Goal: Use online tool/utility: Use online tool/utility

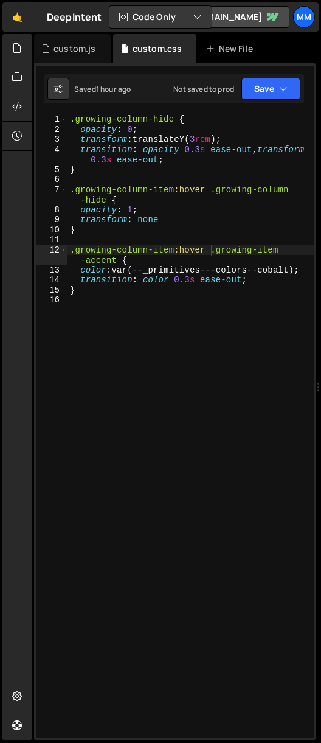
scroll to position [0, 10]
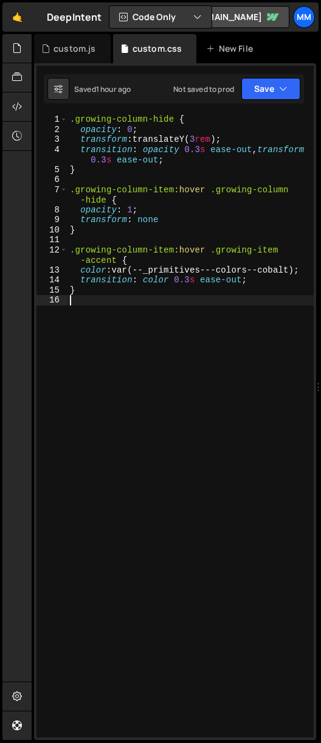
click at [101, 306] on div ".growing-column-hide { opacity : 0 ; transform : translateY( 3 rem ) ; transiti…" at bounding box center [191, 435] width 246 height 643
click at [103, 297] on div ".growing-column-hide { opacity : 0 ; transform : translateY( 3 rem ) ; transiti…" at bounding box center [191, 435] width 246 height 643
click at [103, 292] on div ".growing-column-hide { opacity : 0 ; transform : translateY( 3 rem ) ; transiti…" at bounding box center [191, 435] width 246 height 643
type textarea "}"
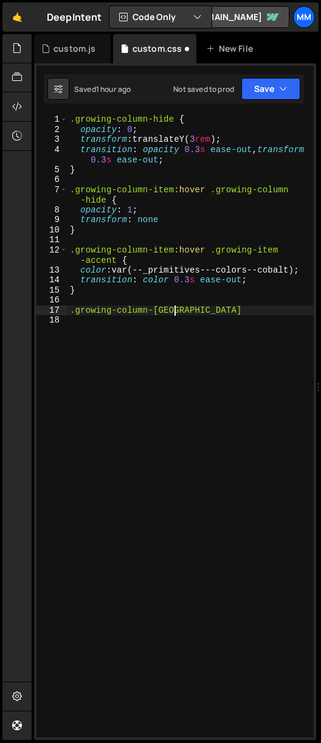
scroll to position [0, 7]
click at [226, 309] on div ".growing-column-hide { opacity : 0 ; transform : translateY( 3 rem ) ; transiti…" at bounding box center [191, 435] width 246 height 643
type textarea ".growing-column-movedown{}"
click at [104, 334] on div ".growing-column-hide { opacity : 0 ; transform : translateY( 3 rem ) ; transiti…" at bounding box center [191, 435] width 246 height 643
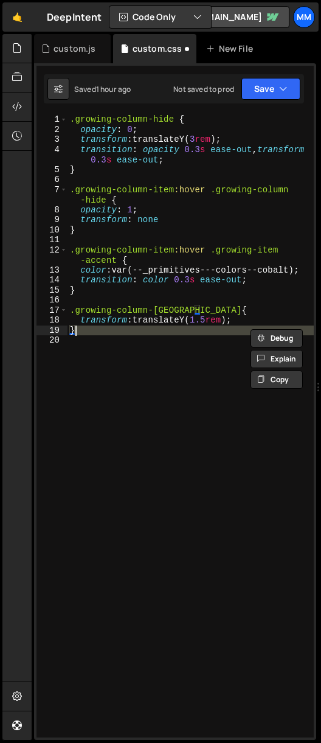
scroll to position [0, 0]
click at [97, 327] on div ".growing-column-hide { opacity : 0 ; transform : translateY( 3 rem ) ; transiti…" at bounding box center [191, 425] width 246 height 623
type textarea "}"
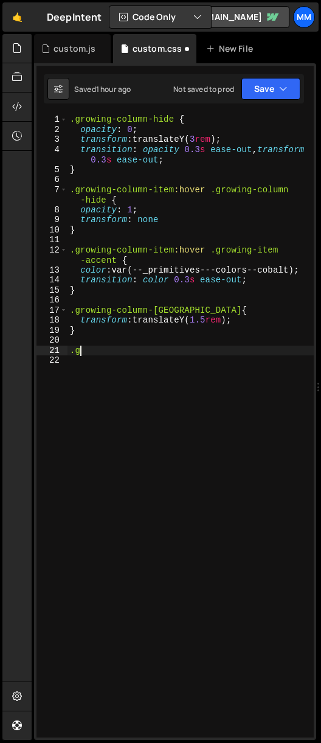
click at [254, 321] on div ".growing-column-hide { opacity : 0 ; transform : translateY( 3 rem ) ; transiti…" at bounding box center [191, 435] width 246 height 643
type textarea "transform: translateY(1.5rem);"
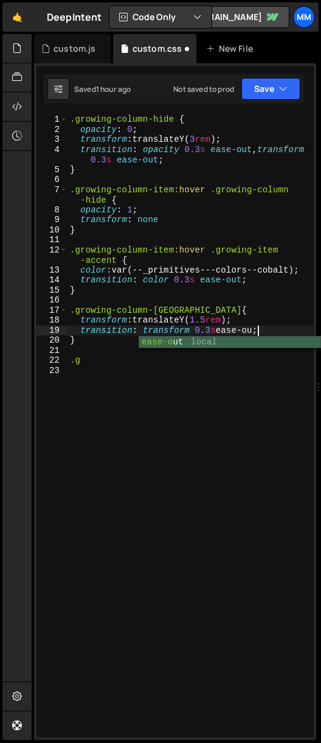
scroll to position [0, 13]
type textarea "}"
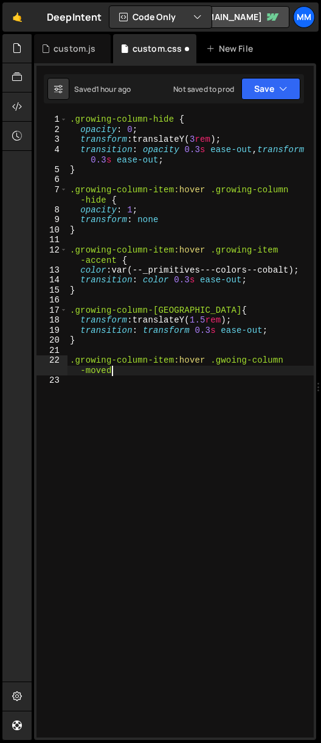
scroll to position [0, 16]
type textarea ".growing-column-item:hover .gwoing-column-movedown{}"
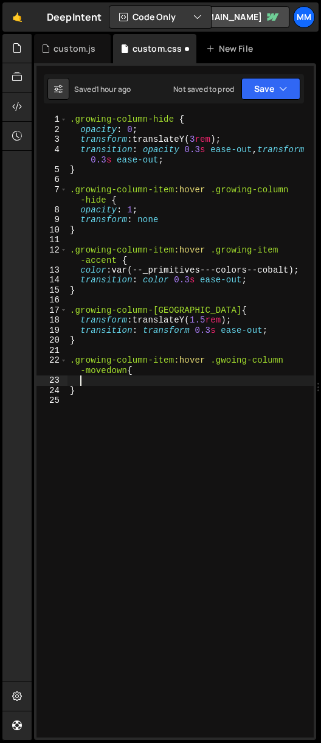
click at [228, 361] on div ".growing-column-hide { opacity : 0 ; transform : translateY( 3 rem ) ; transiti…" at bounding box center [191, 435] width 246 height 643
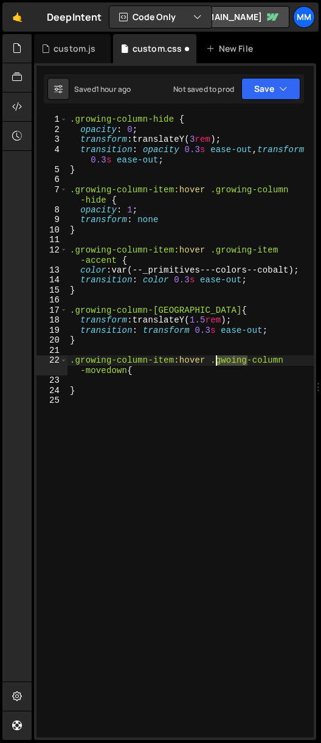
click at [228, 361] on div ".growing-column-hide { opacity : 0 ; transform : translateY( 3 rem ) ; transiti…" at bounding box center [191, 435] width 246 height 643
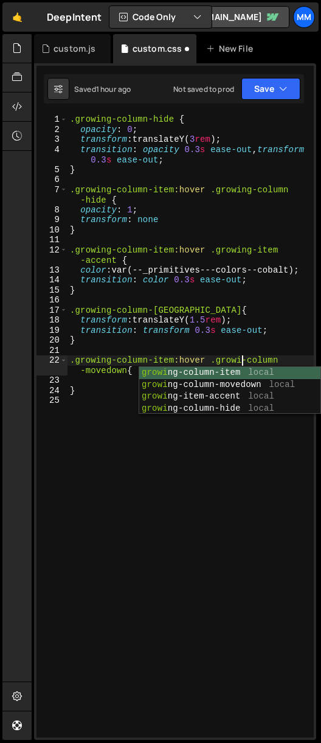
type textarea ".growing-column-item:hover .growing-column-movedown{"
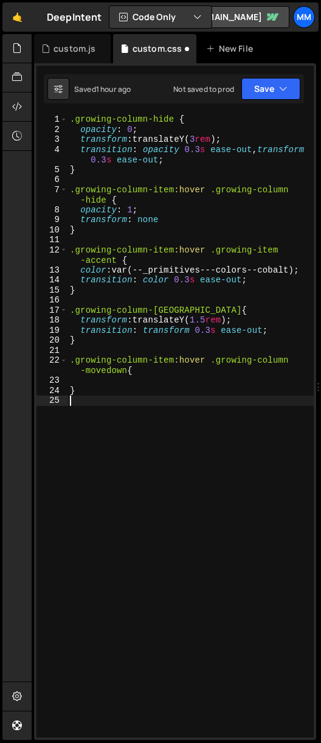
click at [89, 397] on div ".growing-column-hide { opacity : 0 ; transform : translateY( 3 rem ) ; transiti…" at bounding box center [191, 435] width 246 height 643
click at [94, 386] on div ".growing-column-hide { opacity : 0 ; transform : translateY( 3 rem ) ; transiti…" at bounding box center [191, 435] width 246 height 643
type textarea "}"
click at [101, 381] on div ".growing-column-hide { opacity : 0 ; transform : translateY( 3 rem ) ; transiti…" at bounding box center [191, 435] width 246 height 643
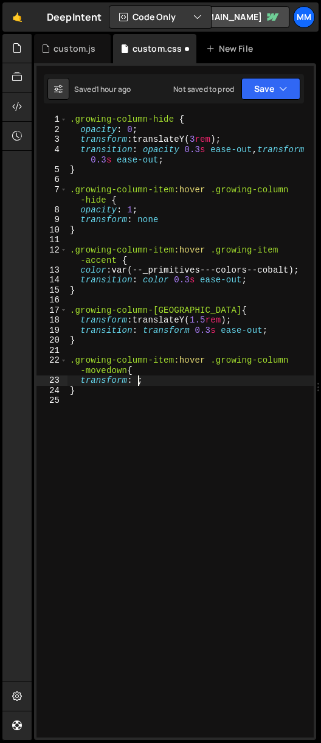
scroll to position [0, 4]
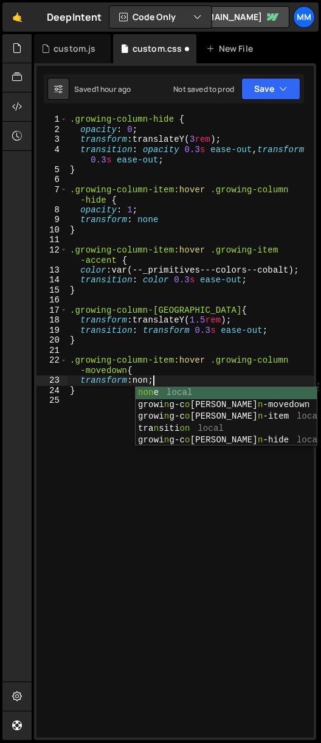
type textarea "transform: none;;"
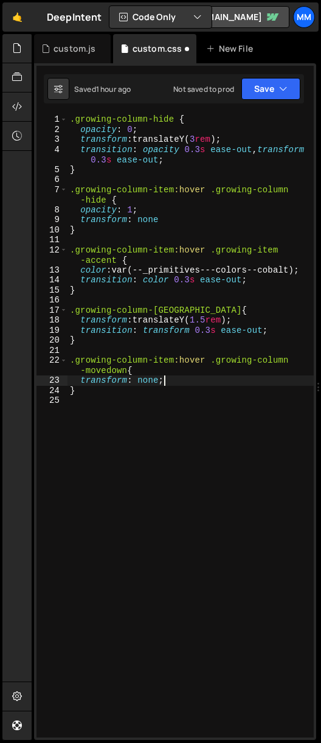
scroll to position [0, 6]
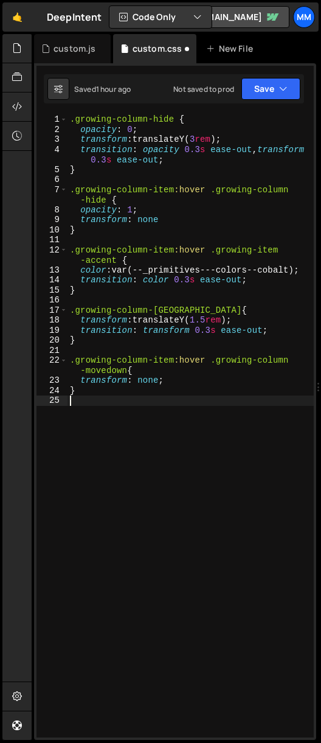
click at [186, 399] on div ".growing-column-hide { opacity : 0 ; transform : translateY( 3 rem ) ; transiti…" at bounding box center [191, 435] width 246 height 643
